Goal: Task Accomplishment & Management: Manage account settings

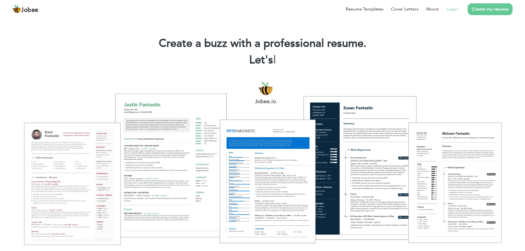
click at [451, 9] on link "Login" at bounding box center [451, 9] width 11 height 7
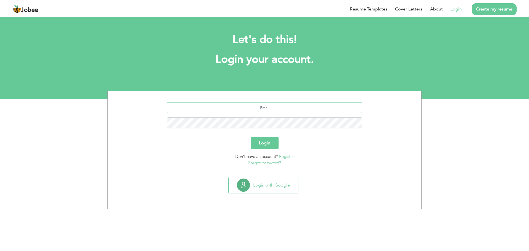
type input "shouket64f@gmail.com"
click at [265, 143] on button "Login" at bounding box center [265, 143] width 28 height 12
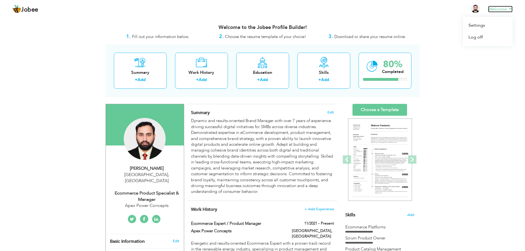
click at [508, 10] on link "Welcome" at bounding box center [500, 9] width 25 height 7
click at [475, 39] on link "Log off" at bounding box center [488, 37] width 50 height 12
